Goal: Transaction & Acquisition: Purchase product/service

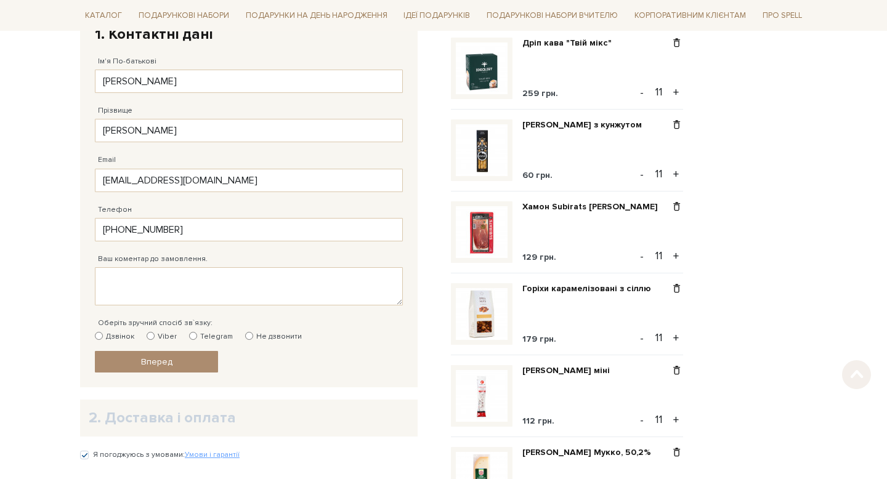
scroll to position [293, 0]
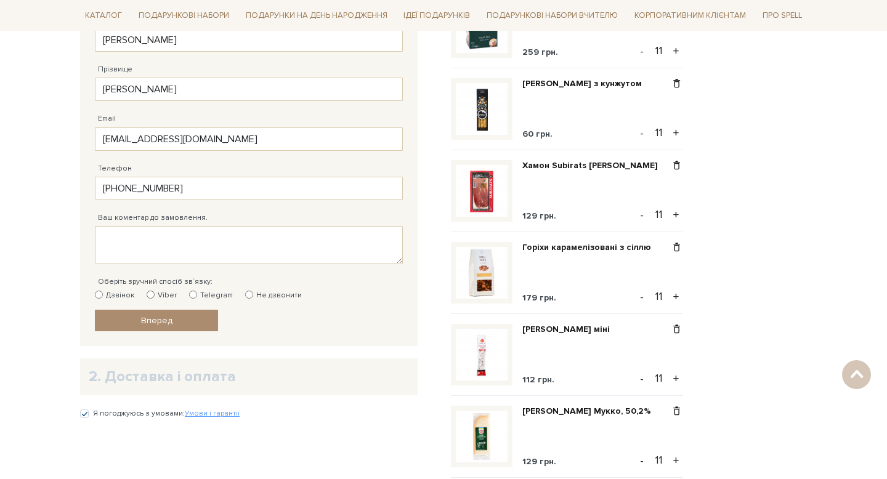
click at [150, 299] on label "Viber" at bounding box center [162, 295] width 30 height 11
click at [150, 299] on input "Viber" at bounding box center [151, 295] width 8 height 8
radio input "true"
click at [156, 321] on span "Вперед" at bounding box center [156, 320] width 31 height 10
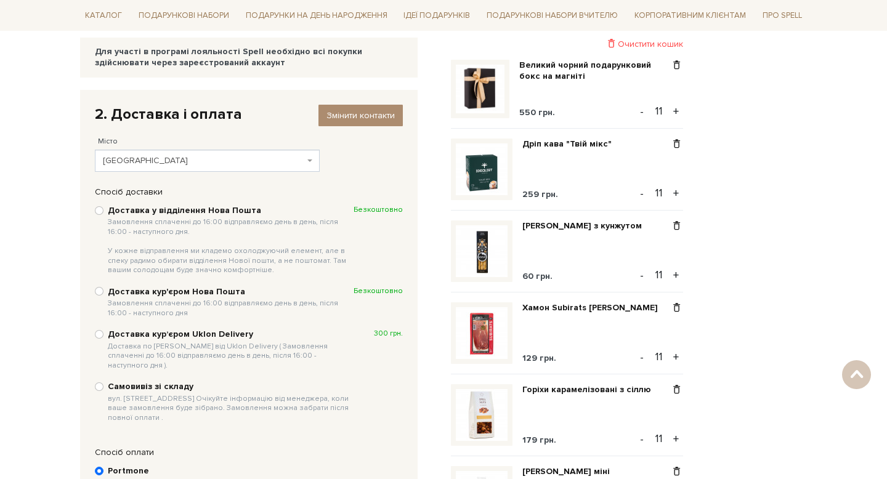
scroll to position [154, 0]
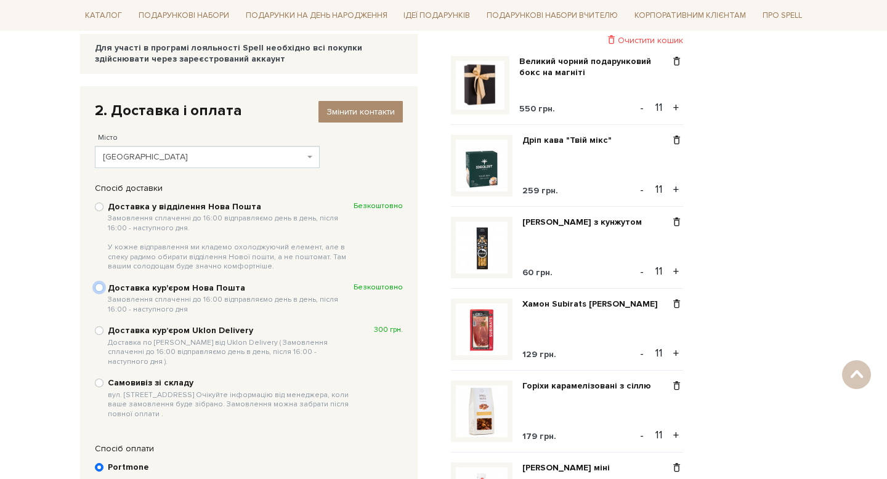
click at [102, 289] on input "Доставка кур'єром Нова Пошта Замовлення сплаченні до 16:00 відправляємо день в …" at bounding box center [99, 287] width 9 height 9
radio input "true"
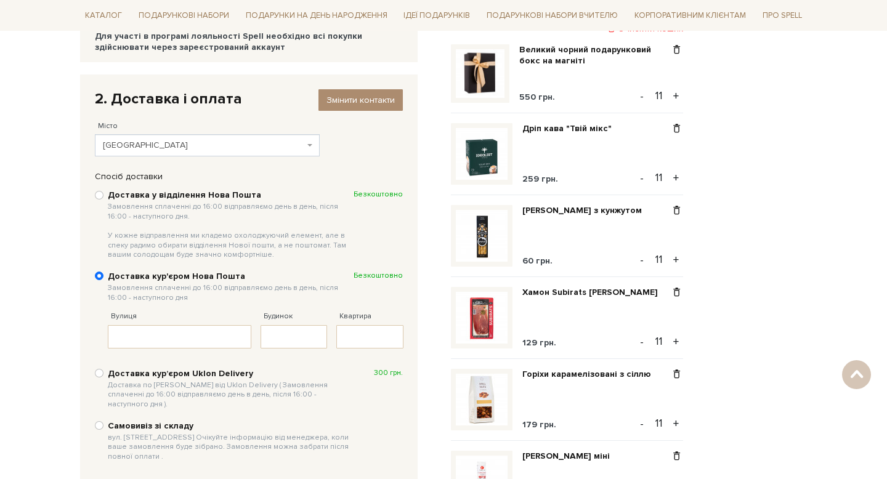
scroll to position [167, 0]
click at [158, 336] on input "Вулиця" at bounding box center [180, 335] width 144 height 23
type input "N"
type input "Тичини"
click at [283, 333] on input "Будинок" at bounding box center [294, 335] width 67 height 23
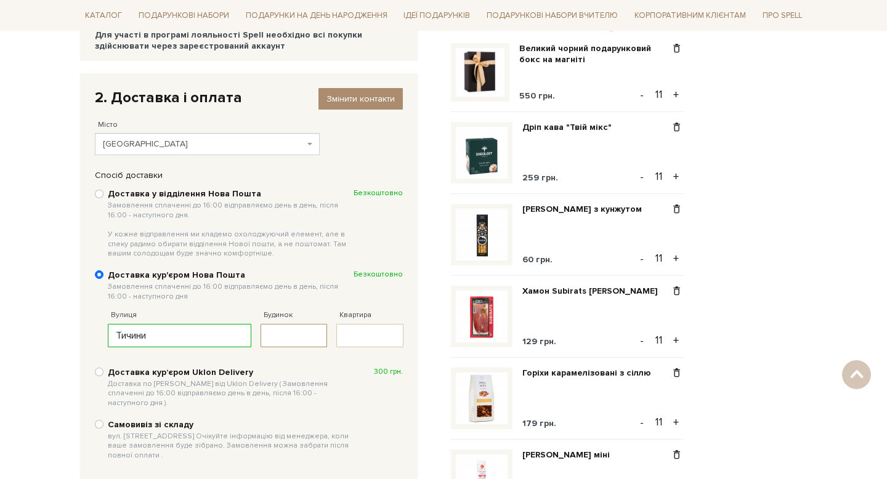
type input "9"
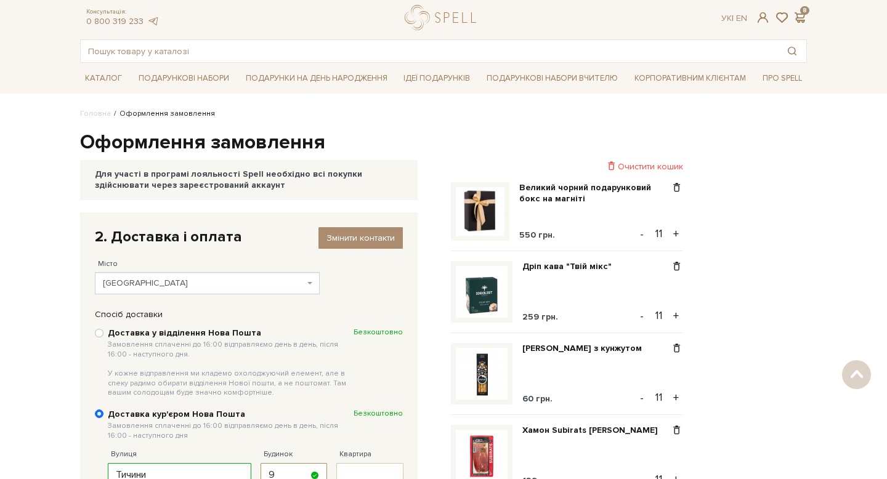
scroll to position [0, 0]
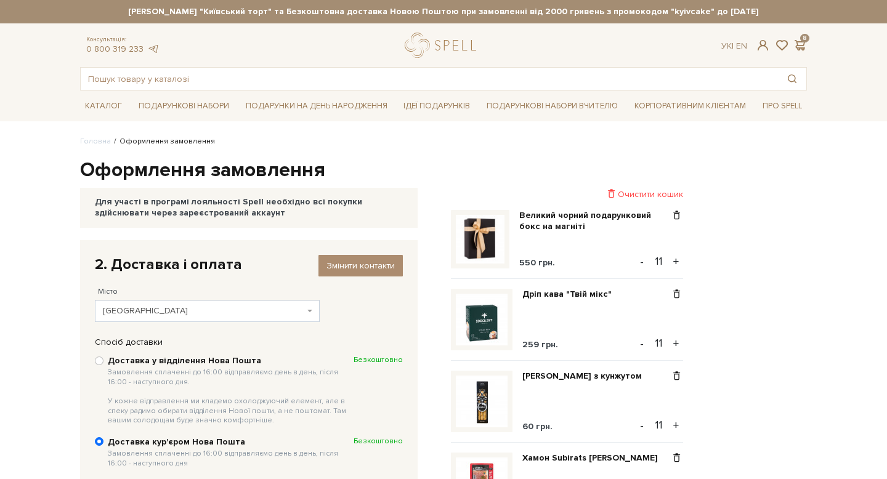
click at [206, 203] on div "Для участі в програмі лояльності Spell необхідно всі покупки здійснювати через …" at bounding box center [249, 208] width 308 height 22
click at [213, 268] on div "2. Доставка і оплата Змінити контакти" at bounding box center [249, 264] width 308 height 19
click at [352, 262] on span "Змінити контакти" at bounding box center [361, 266] width 68 height 10
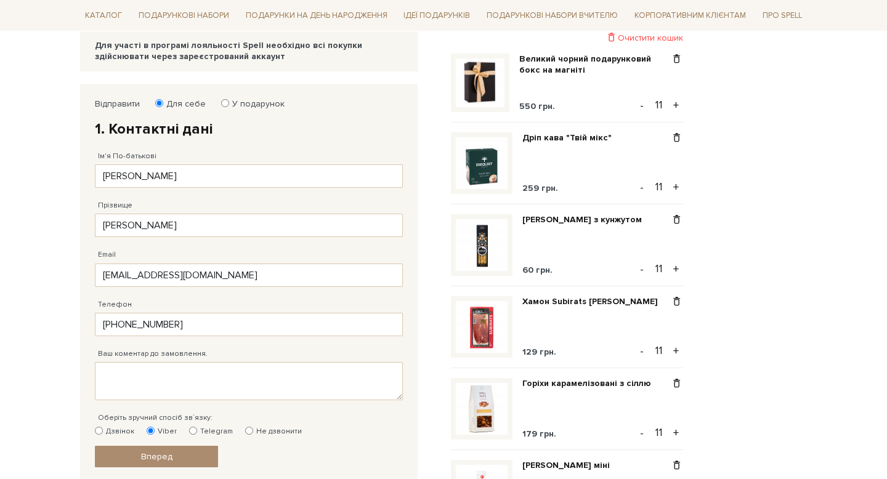
scroll to position [177, 0]
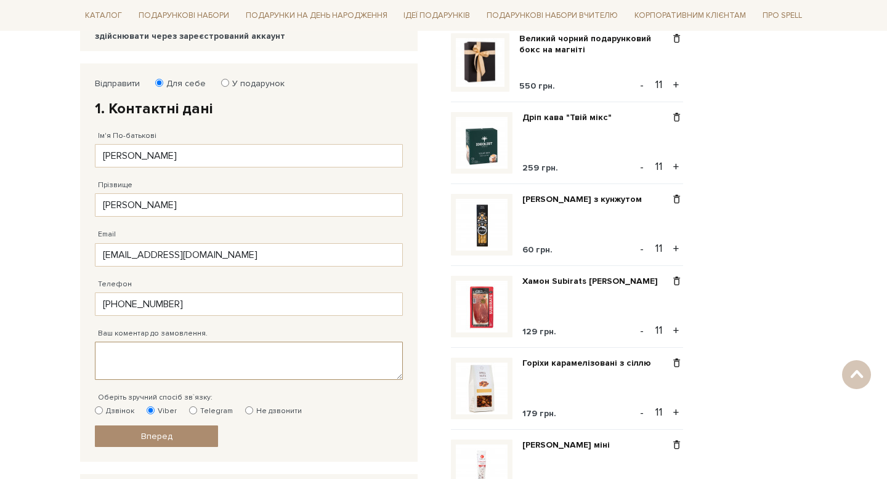
click at [213, 365] on textarea "Ваш коментар до замовлення." at bounding box center [249, 361] width 308 height 38
type textarea "Х"
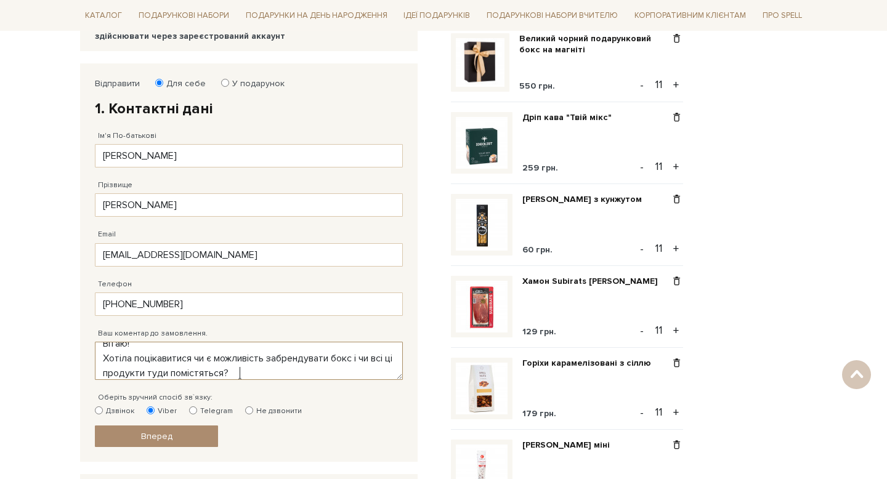
scroll to position [25, 0]
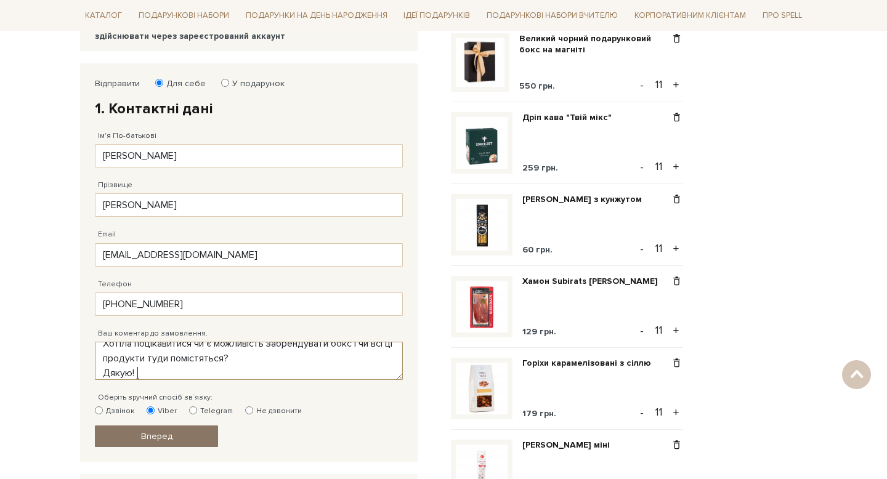
type textarea "Вітаю! Хотіла поцікавитися чи є можливість забрендувати бокс і чи всі ці продук…"
click at [164, 442] on link "Вперед" at bounding box center [156, 437] width 123 height 22
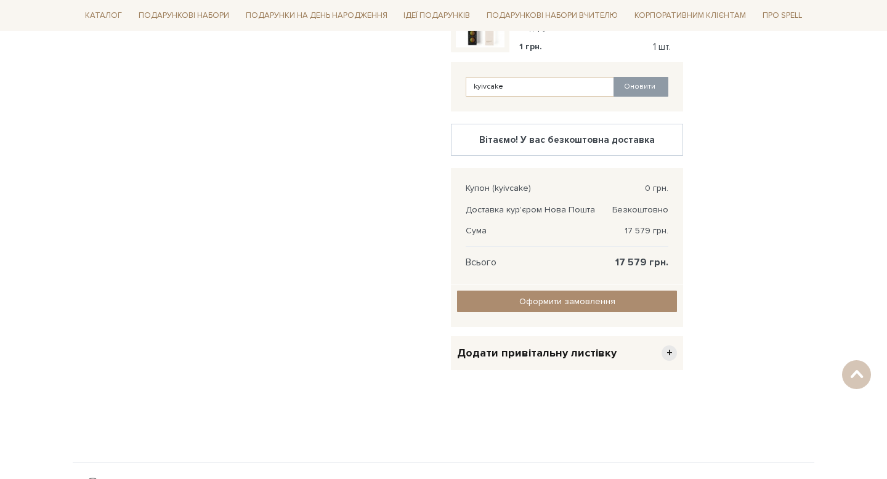
scroll to position [869, 0]
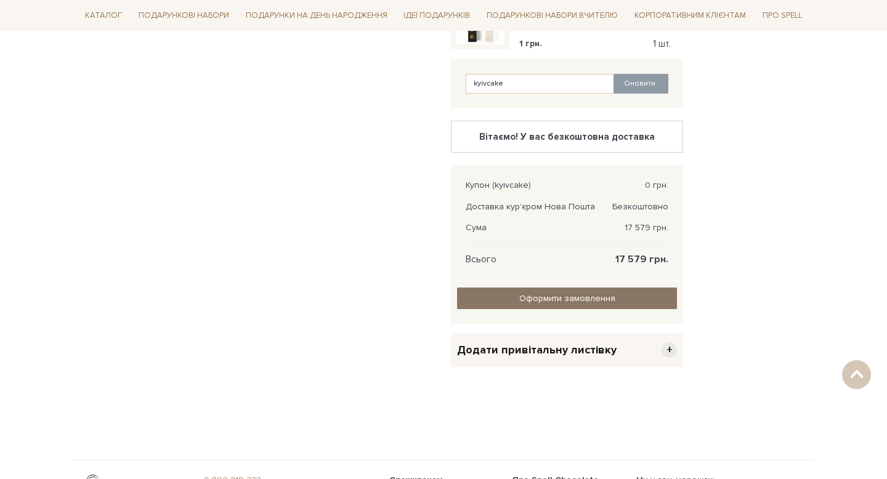
click at [545, 298] on input "Оформити замовлення" at bounding box center [567, 299] width 220 height 22
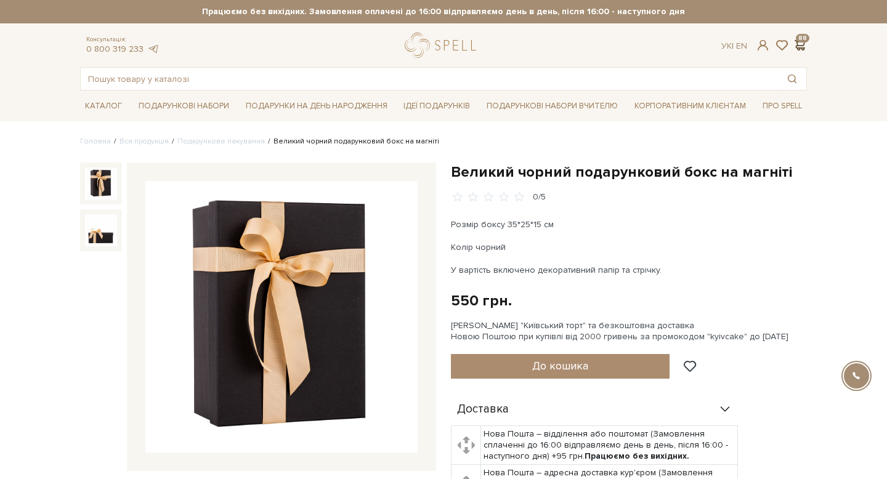
click at [798, 43] on span at bounding box center [799, 45] width 15 height 13
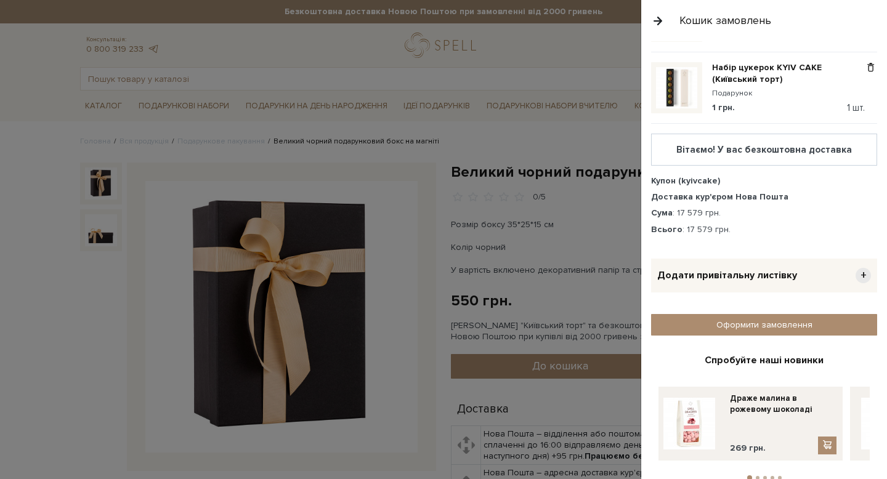
scroll to position [617, 0]
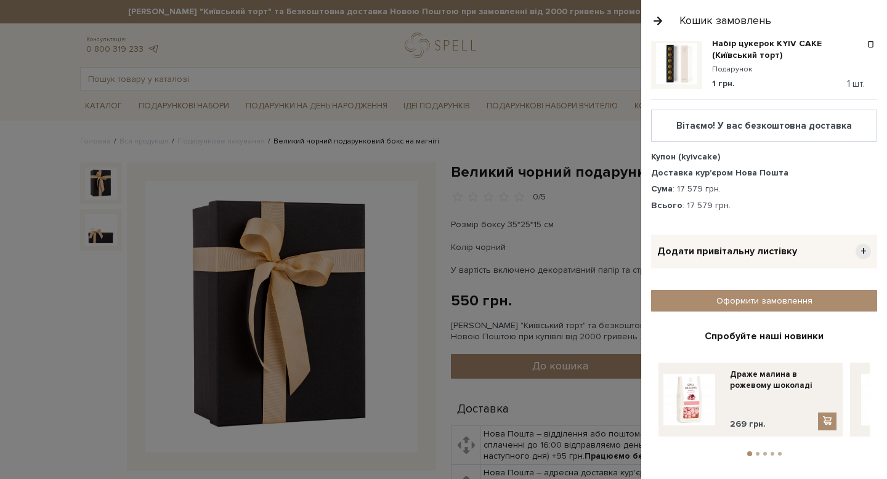
click at [760, 452] on li "2" at bounding box center [757, 454] width 7 height 4
click at [764, 452] on button "3" at bounding box center [765, 454] width 4 height 4
click at [771, 452] on button "4" at bounding box center [773, 454] width 4 height 4
click at [781, 452] on li "5" at bounding box center [779, 454] width 7 height 4
click at [556, 285] on div at bounding box center [443, 239] width 887 height 479
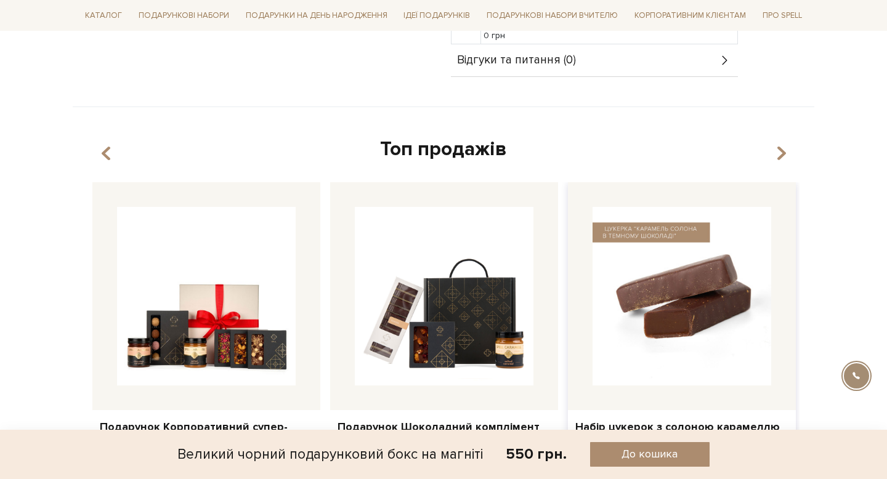
scroll to position [551, 0]
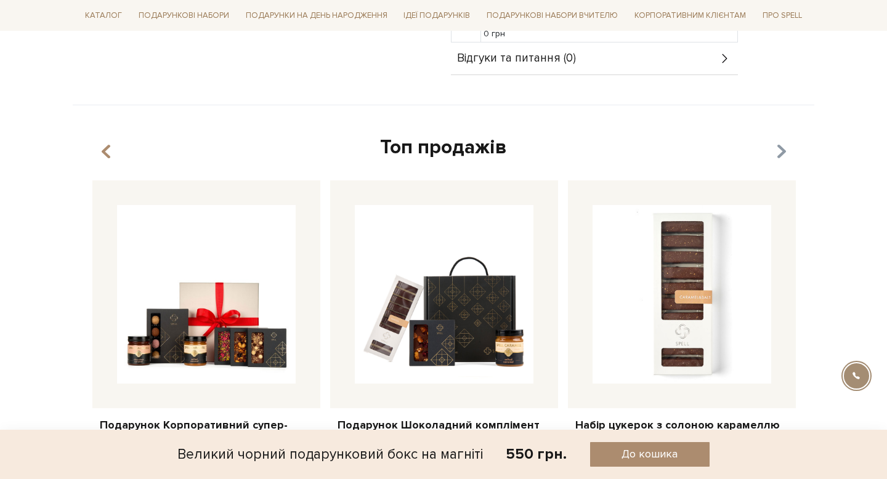
click at [779, 153] on icon "button" at bounding box center [781, 151] width 10 height 21
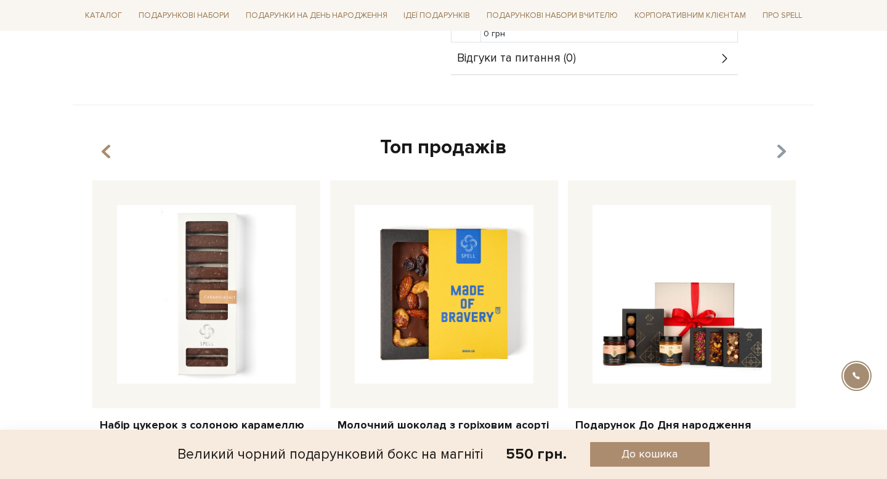
click at [779, 153] on icon "button" at bounding box center [781, 151] width 10 height 21
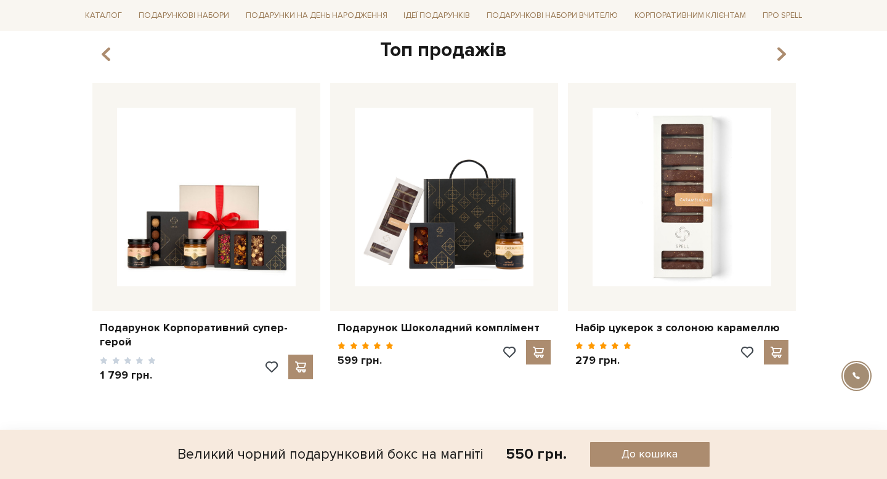
scroll to position [648, 0]
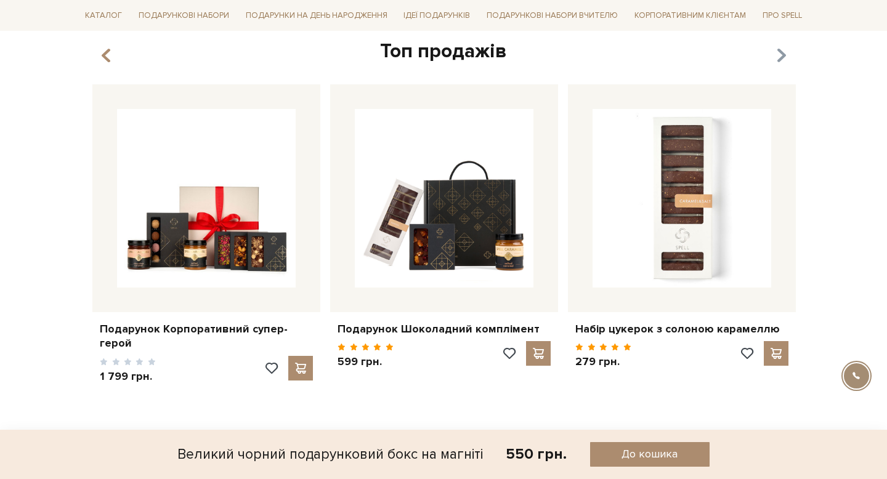
click at [782, 58] on icon "button" at bounding box center [781, 55] width 10 height 21
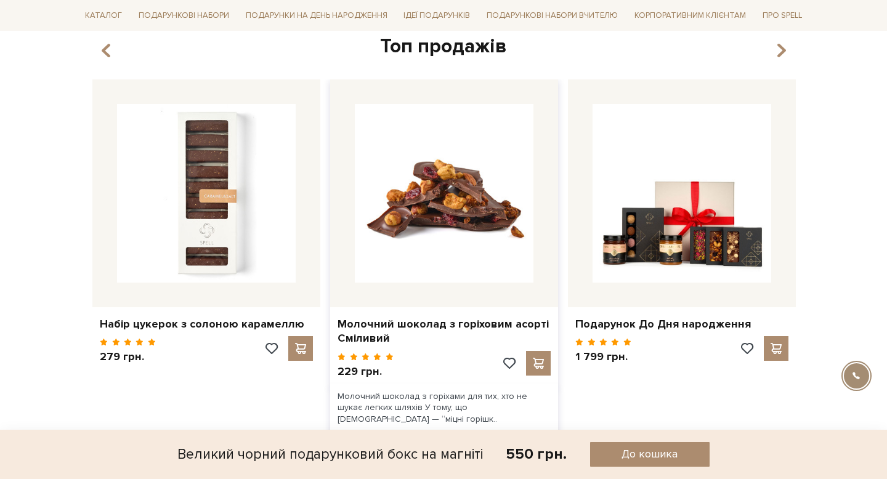
scroll to position [638, 0]
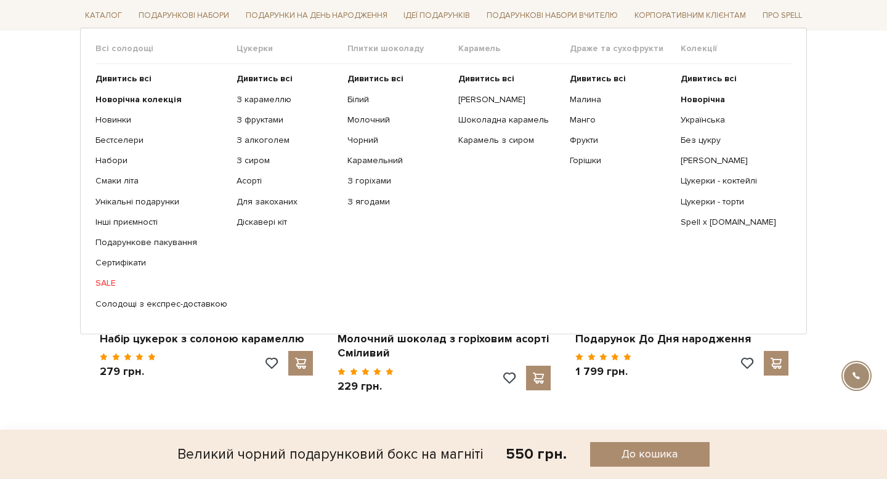
click at [366, 53] on span "Плитки шоколаду" at bounding box center [402, 48] width 111 height 11
click at [376, 83] on b "Дивитись всі" at bounding box center [375, 78] width 56 height 10
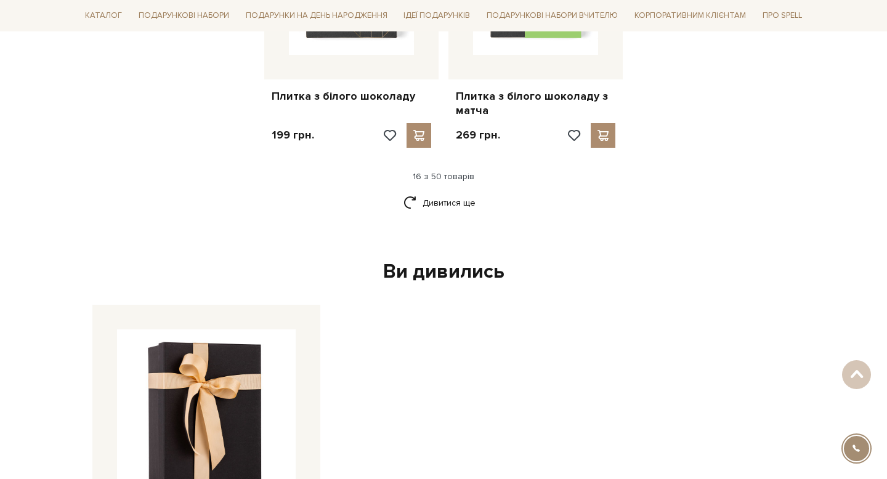
scroll to position [1544, 0]
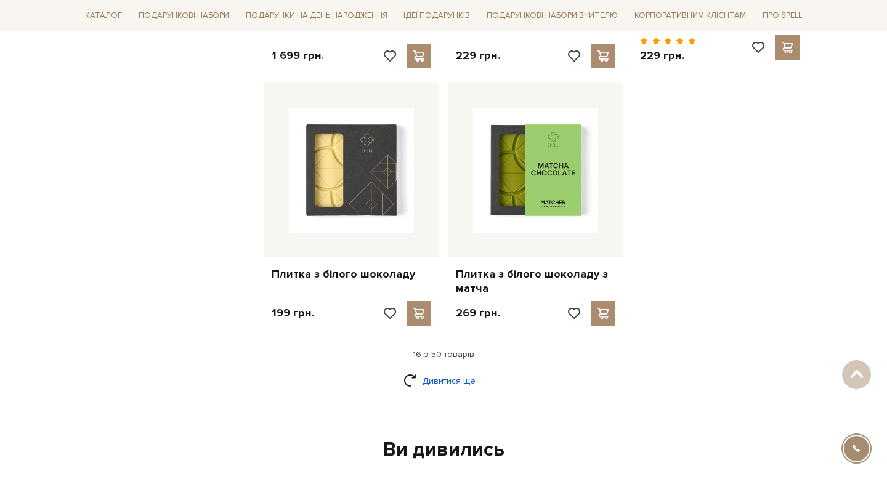
click at [457, 370] on link "Дивитися ще" at bounding box center [444, 381] width 80 height 22
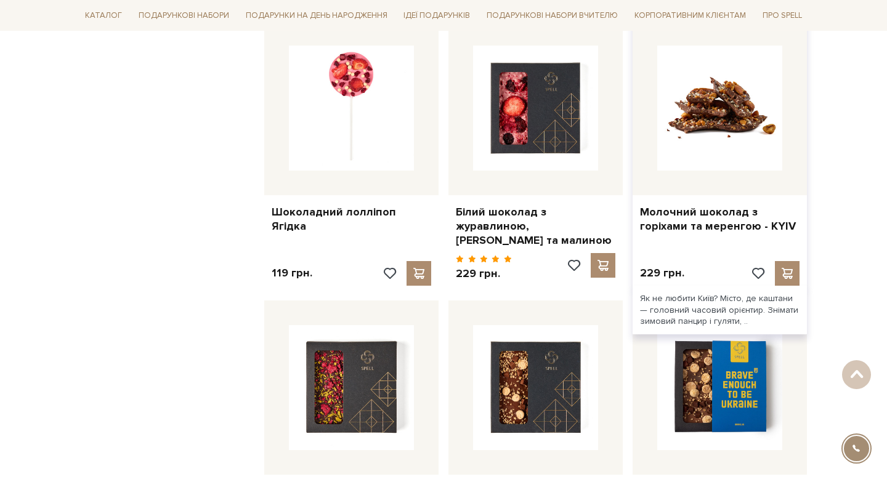
scroll to position [2649, 0]
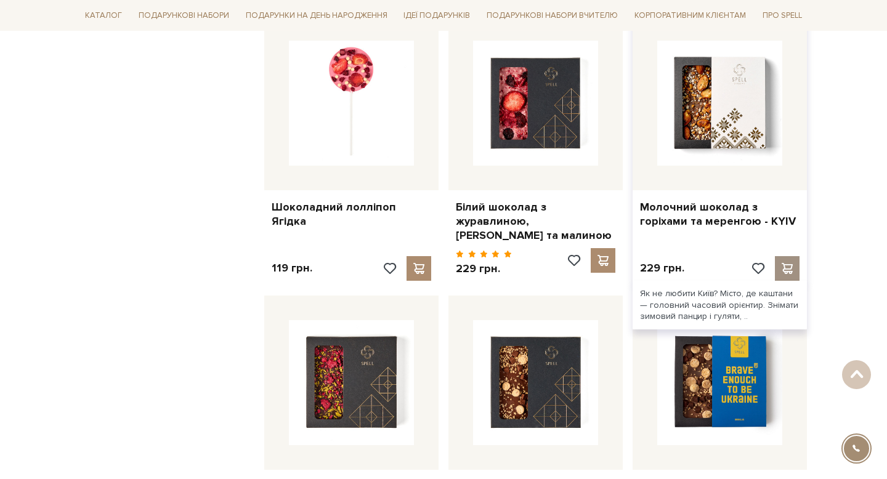
click at [789, 263] on span at bounding box center [786, 268] width 15 height 11
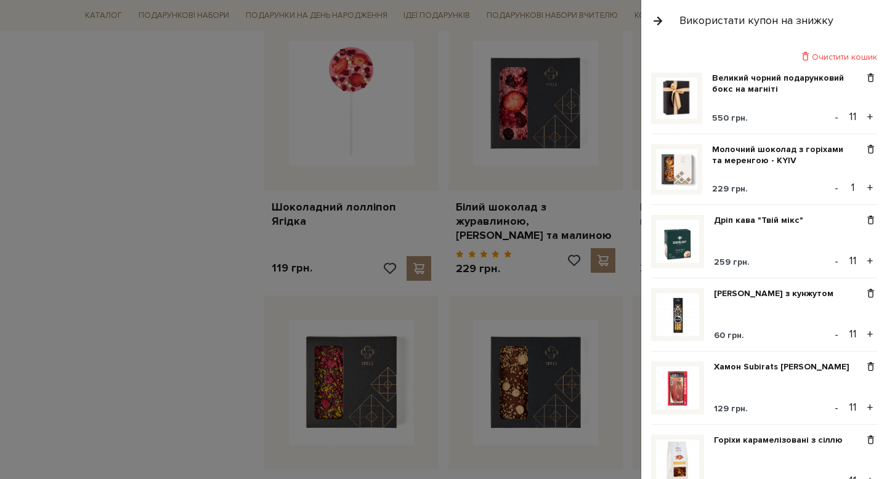
click at [859, 187] on input "1" at bounding box center [853, 187] width 22 height 17
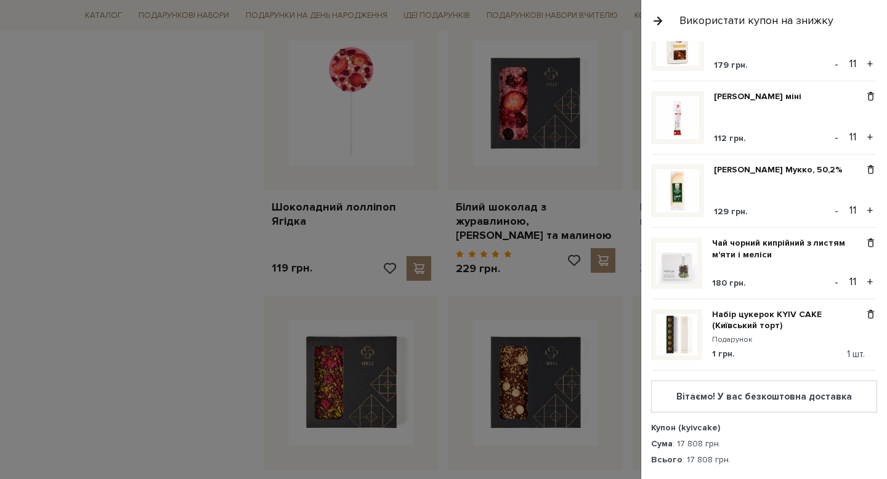
scroll to position [672, 0]
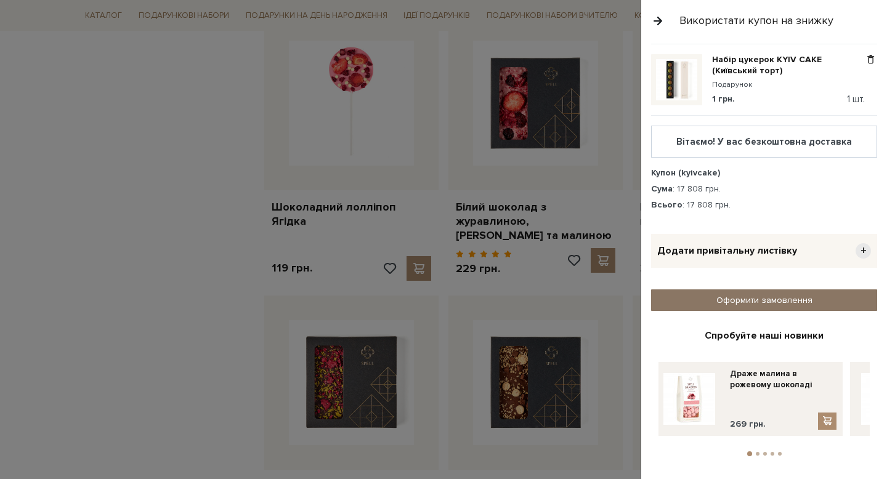
type input "11"
click at [773, 296] on link "Оформити замовлення" at bounding box center [764, 301] width 226 height 22
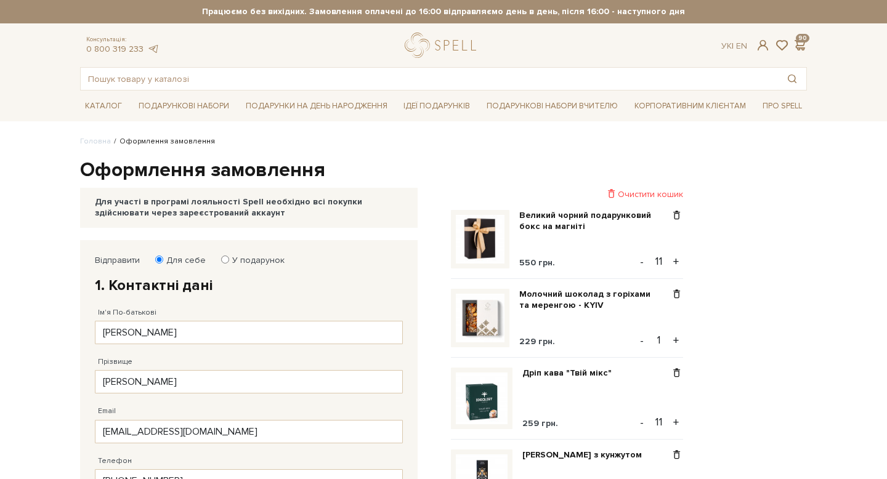
click at [664, 327] on div "Молочний шоколад з горіхами та меренгою - KYIV 229 грн." at bounding box center [594, 318] width 151 height 59
click at [666, 338] on input "1" at bounding box center [659, 339] width 22 height 17
type input "11"
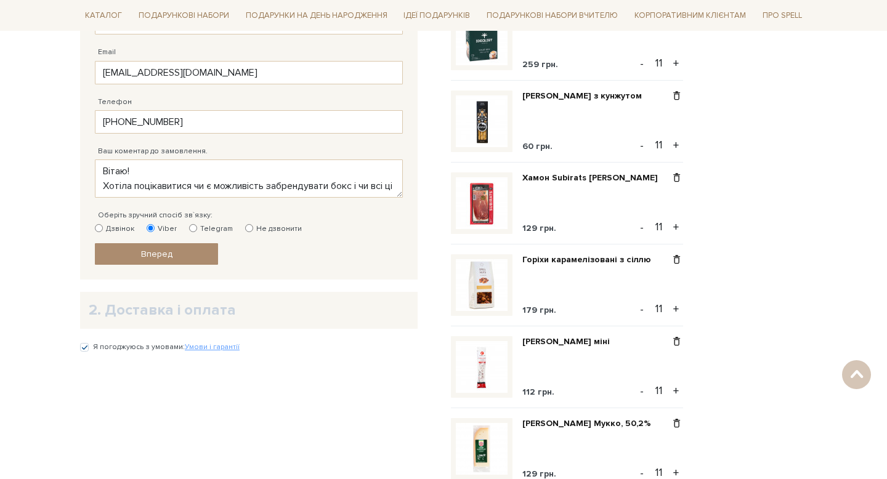
scroll to position [30, 0]
